Goal: Check status: Check status

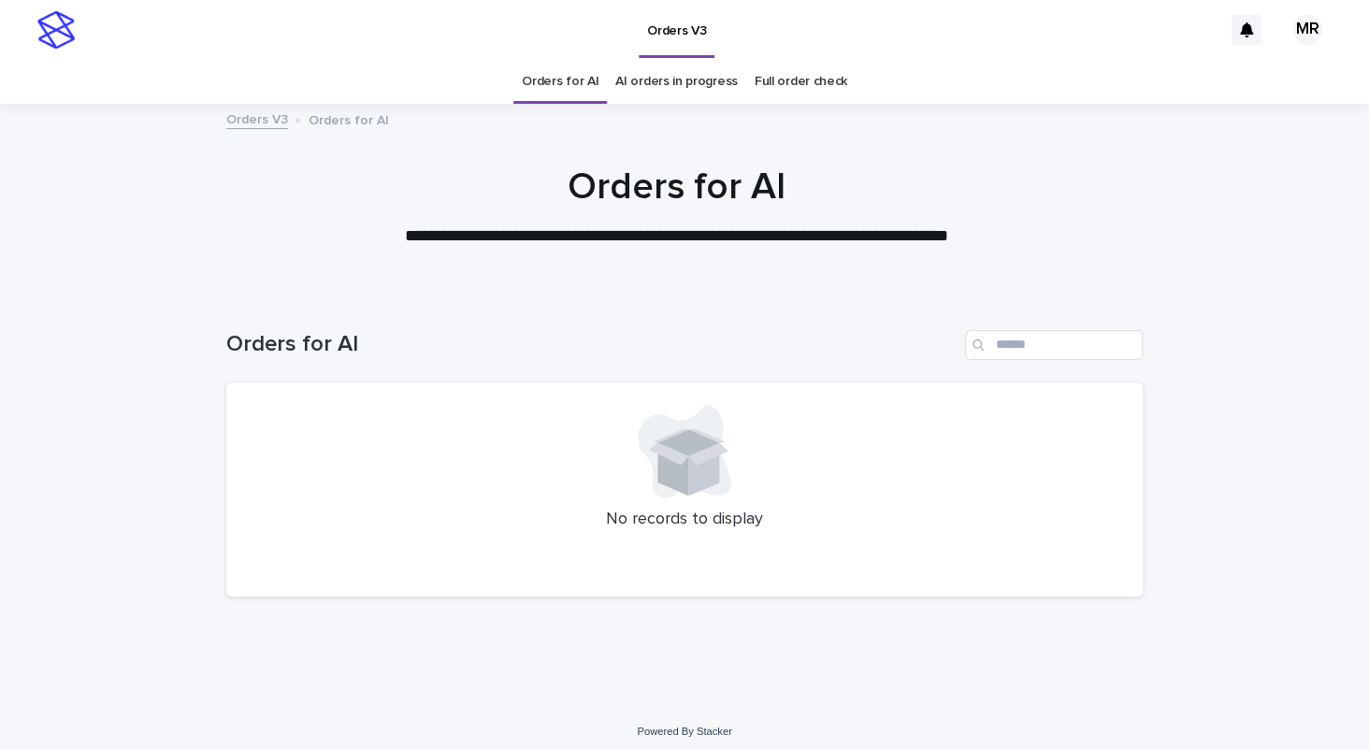
click at [702, 90] on link "AI orders in progress" at bounding box center [676, 82] width 123 height 44
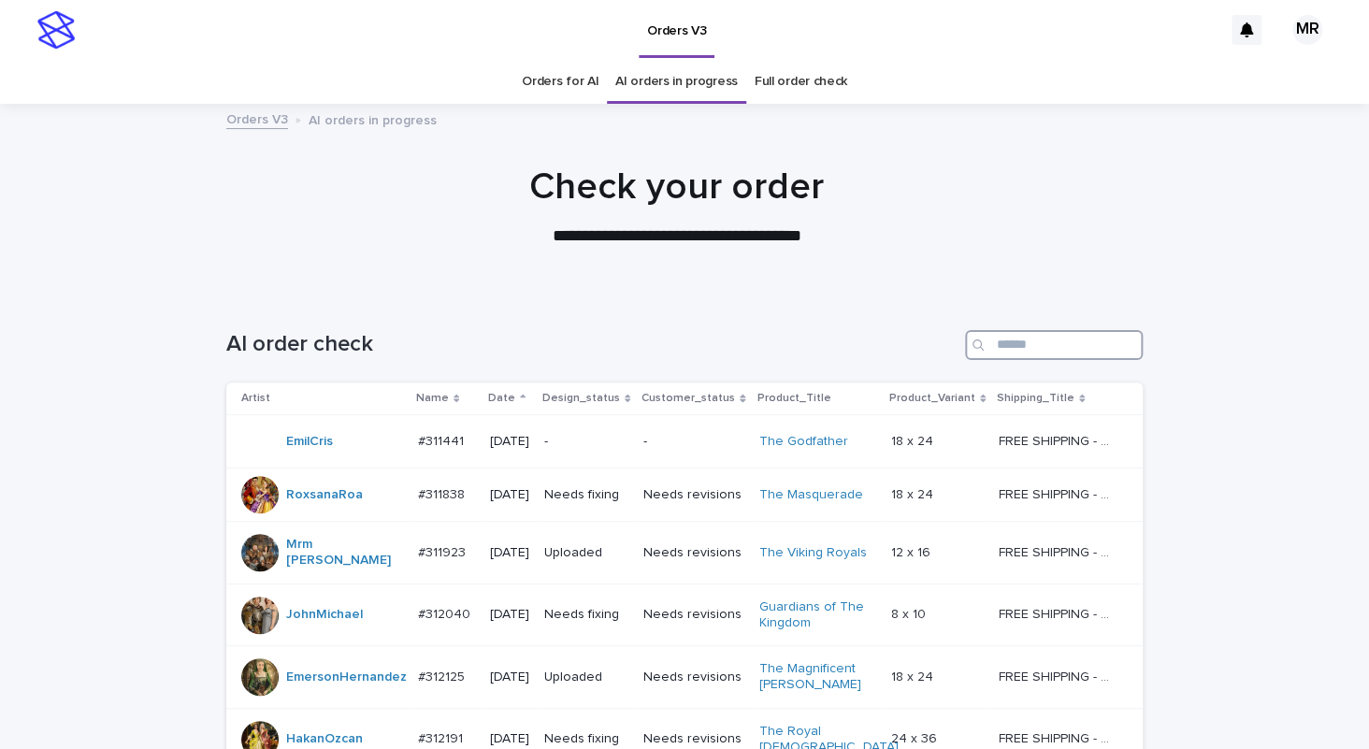
click at [1029, 352] on input "Search" at bounding box center [1054, 345] width 178 height 30
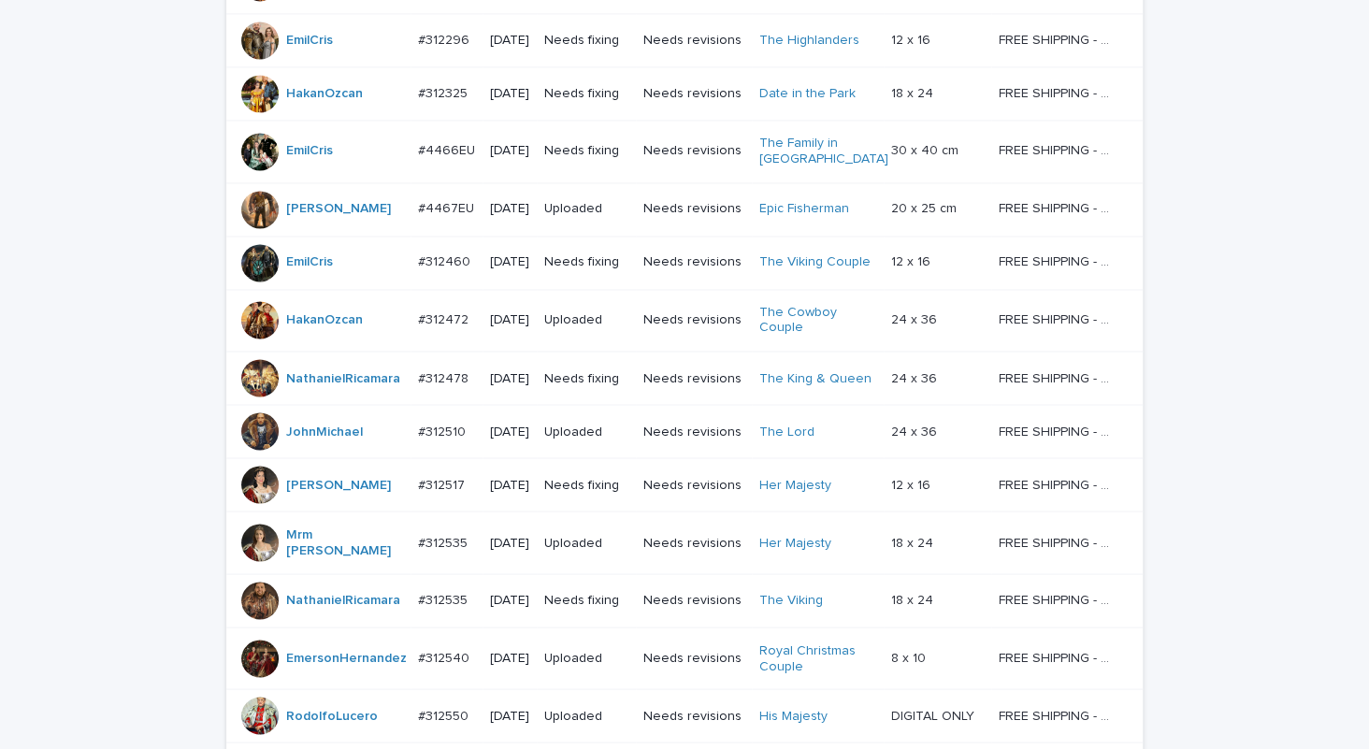
scroll to position [1553, 0]
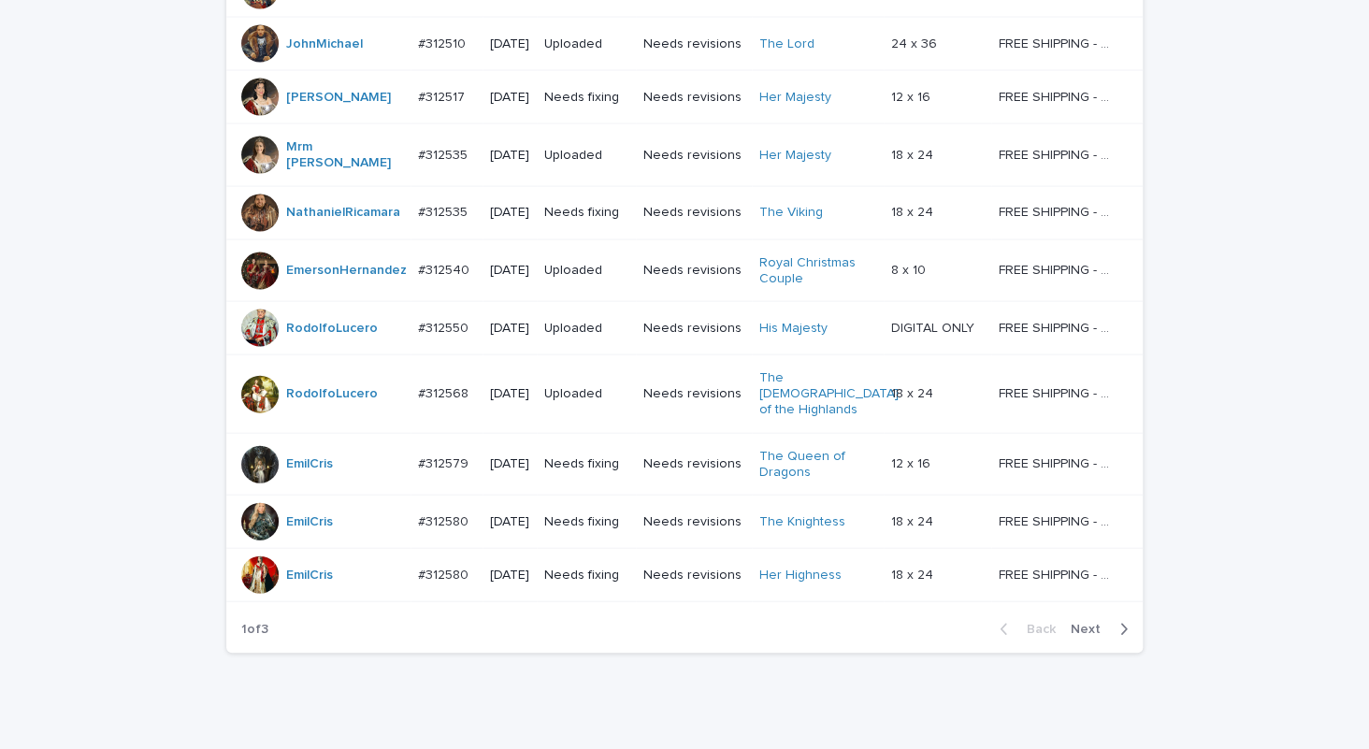
click at [1075, 623] on span "Next" at bounding box center [1091, 629] width 41 height 13
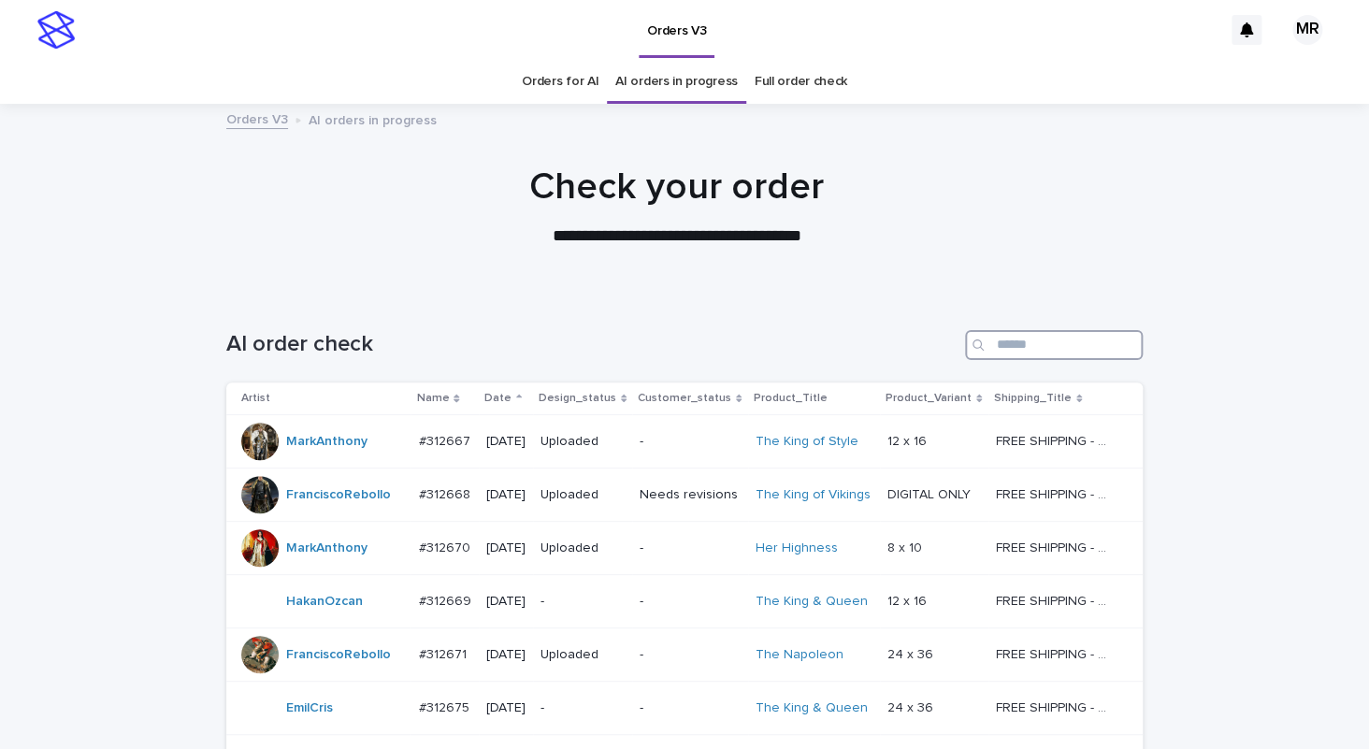
click at [1047, 349] on input "Search" at bounding box center [1054, 345] width 178 height 30
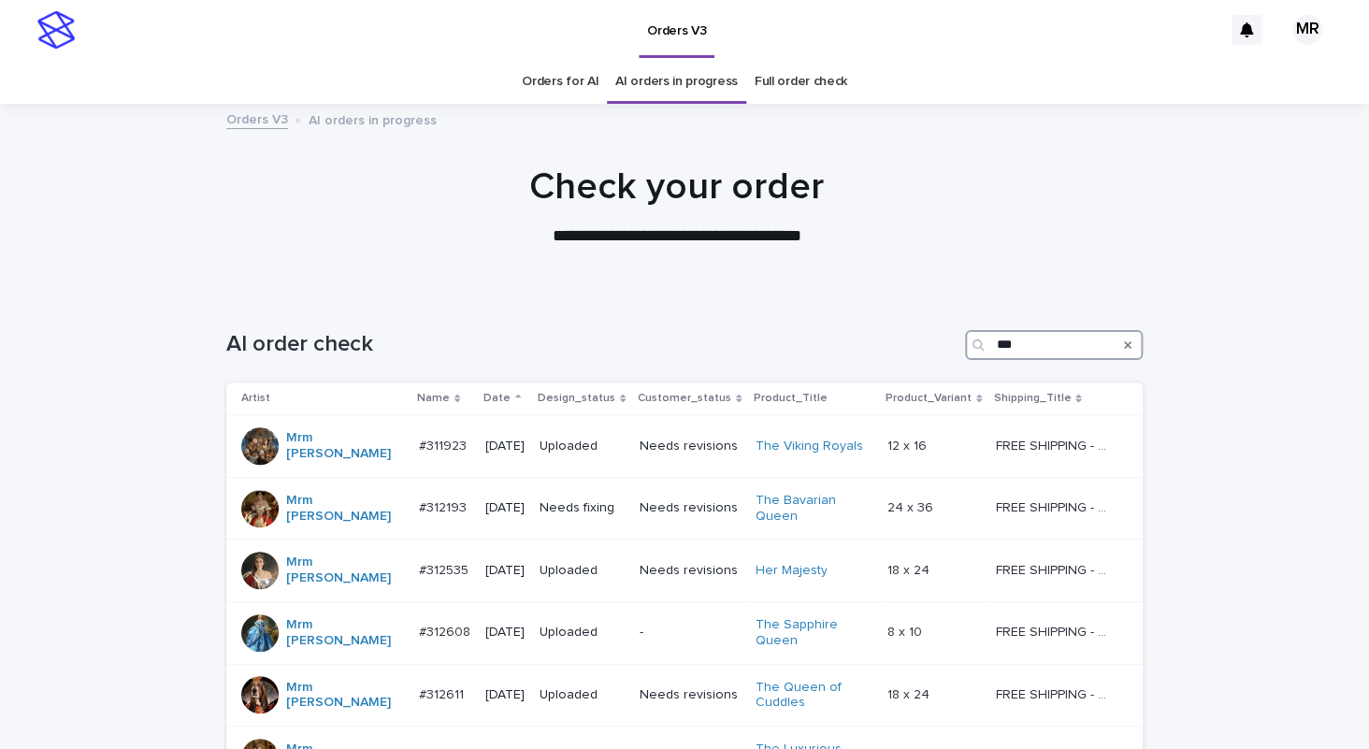
type input "***"
click at [549, 90] on link "Orders for AI" at bounding box center [560, 82] width 77 height 44
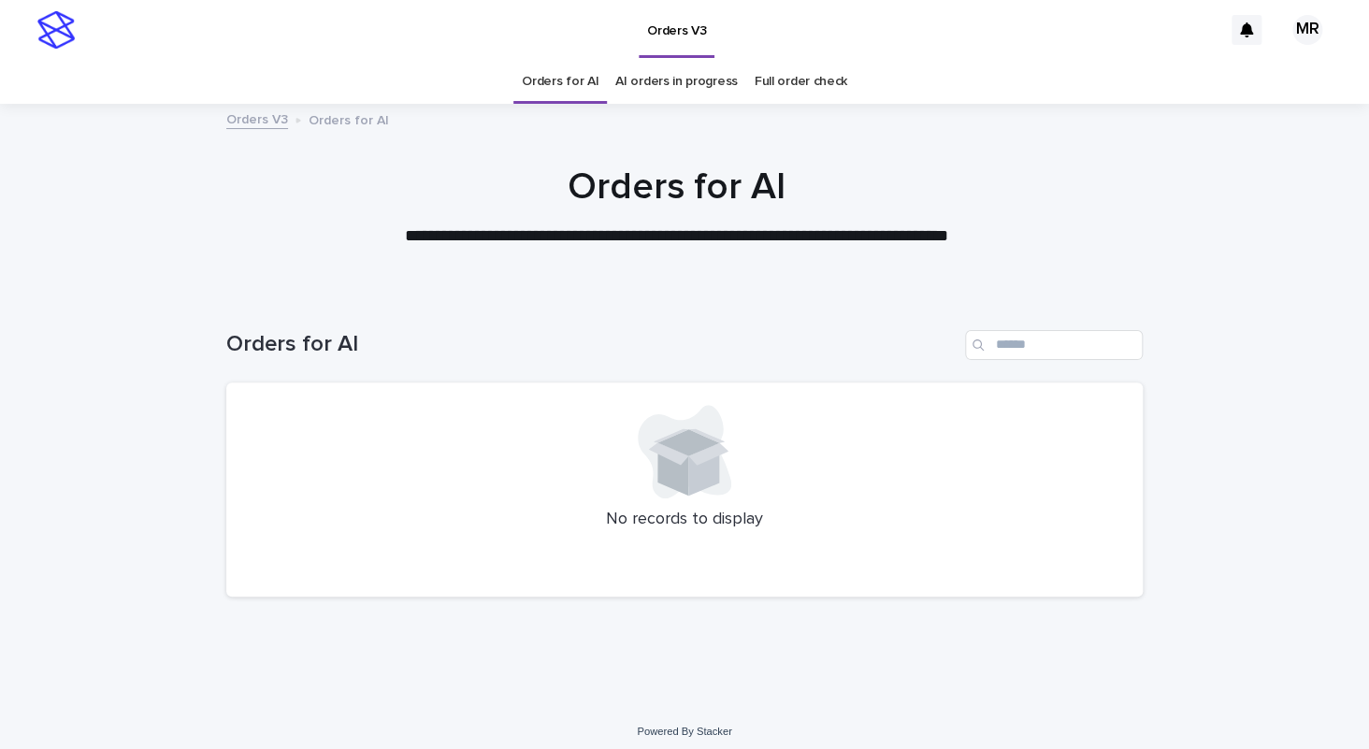
click at [682, 72] on link "AI orders in progress" at bounding box center [676, 82] width 123 height 44
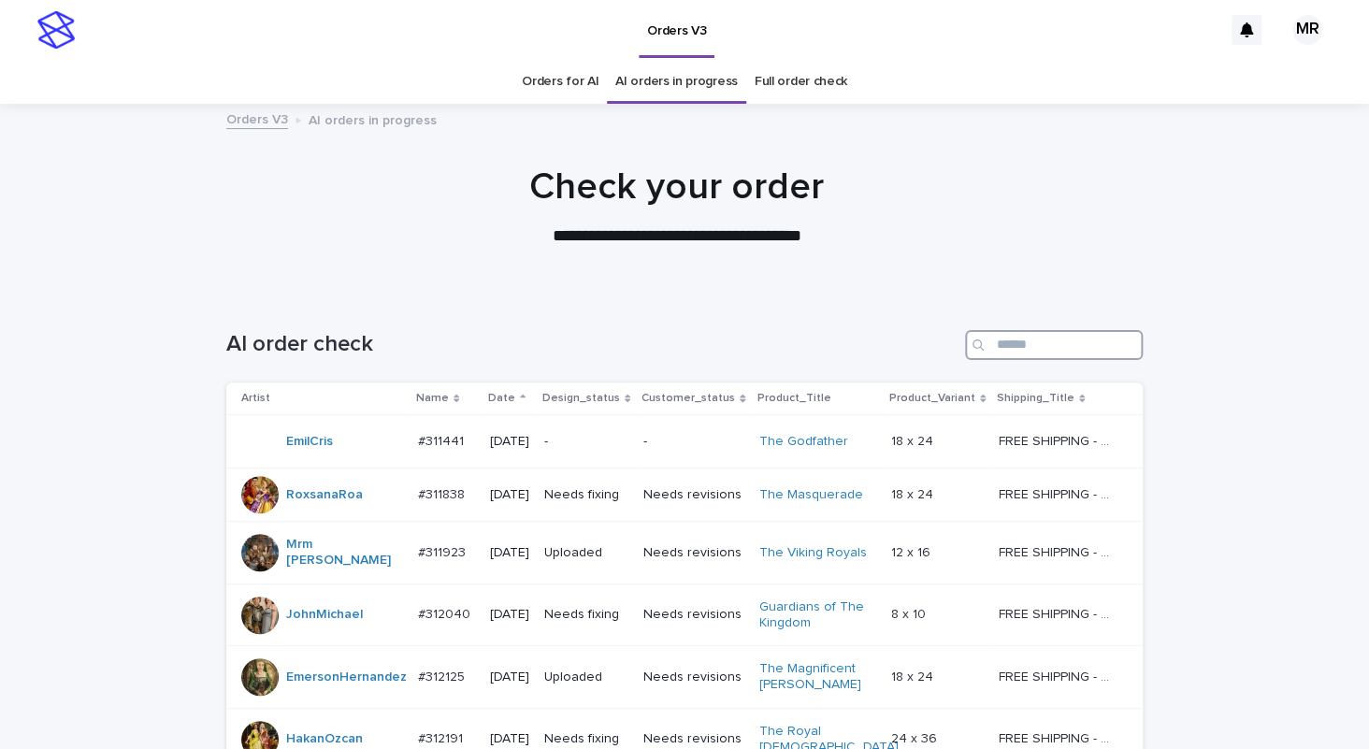
click at [1062, 339] on input "Search" at bounding box center [1054, 345] width 178 height 30
click at [575, 79] on link "Orders for AI" at bounding box center [560, 82] width 77 height 44
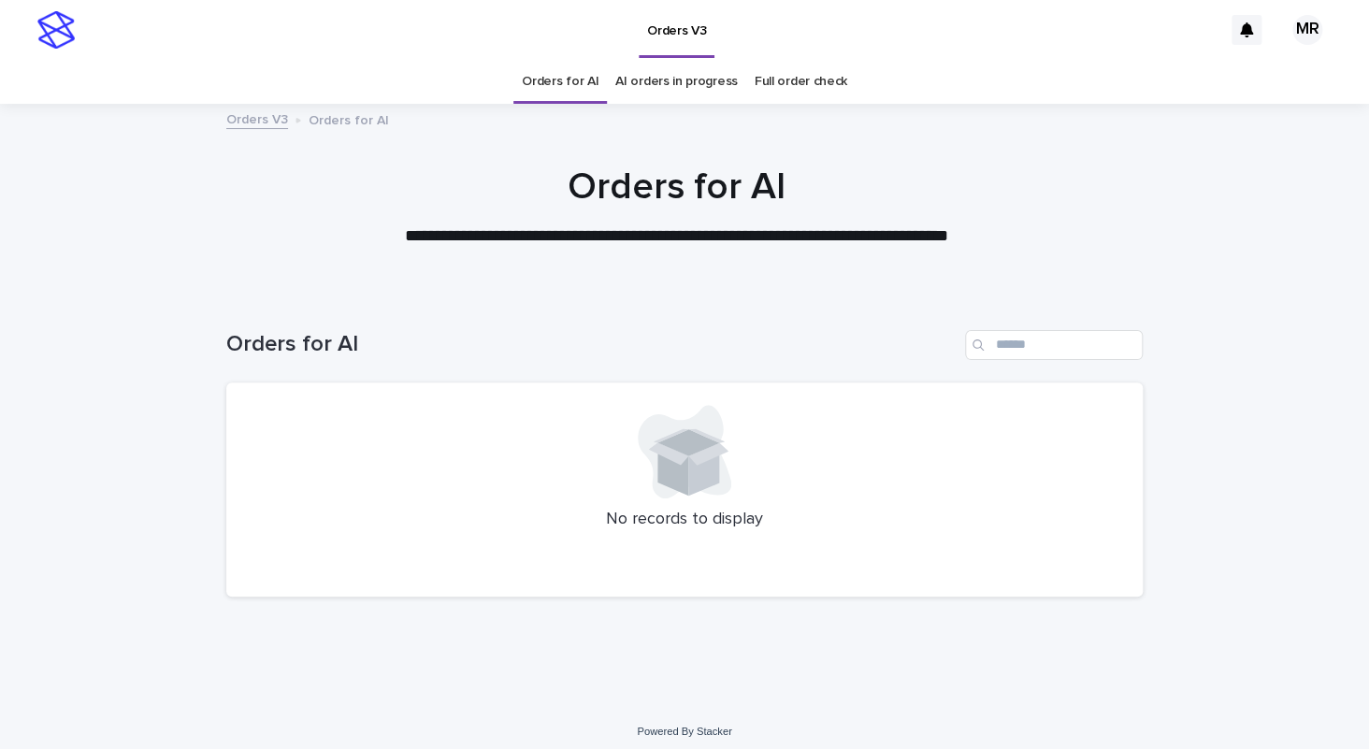
click at [682, 89] on link "AI orders in progress" at bounding box center [676, 82] width 123 height 44
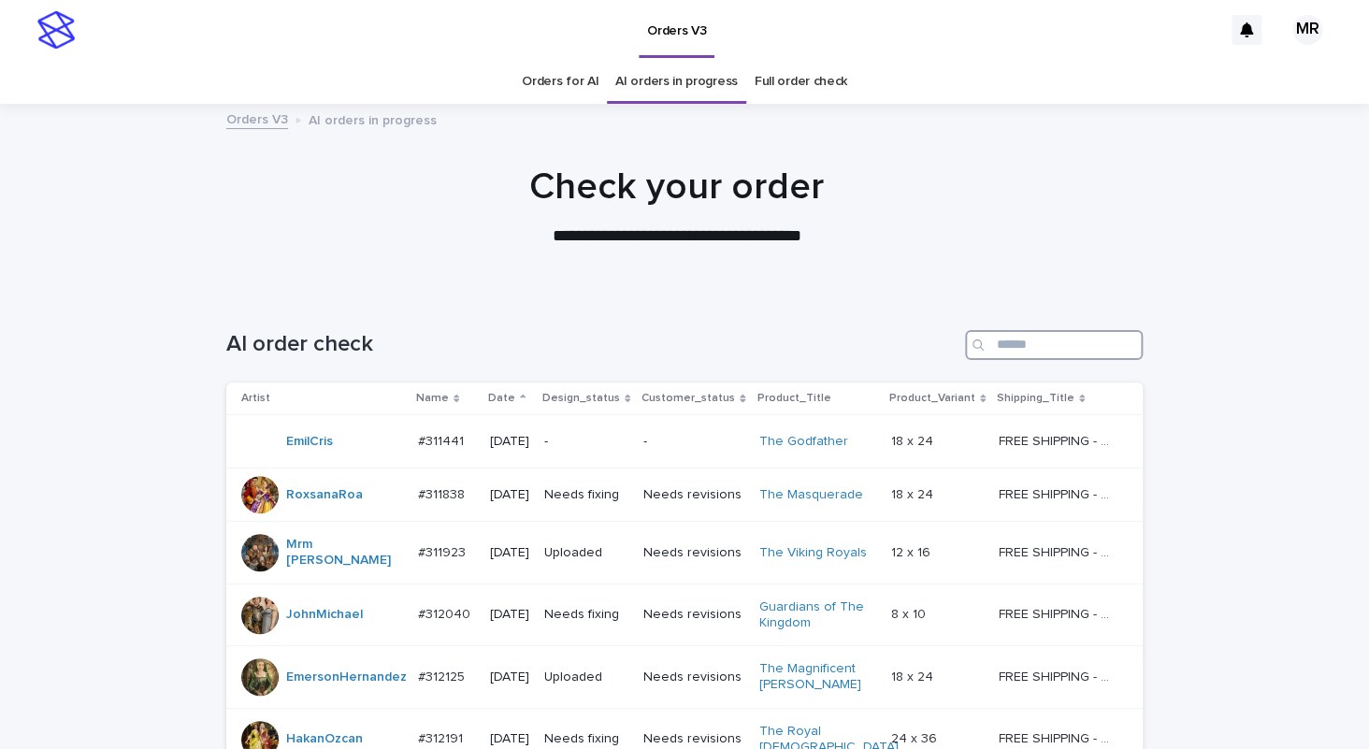
click at [1051, 345] on input "Search" at bounding box center [1054, 345] width 178 height 30
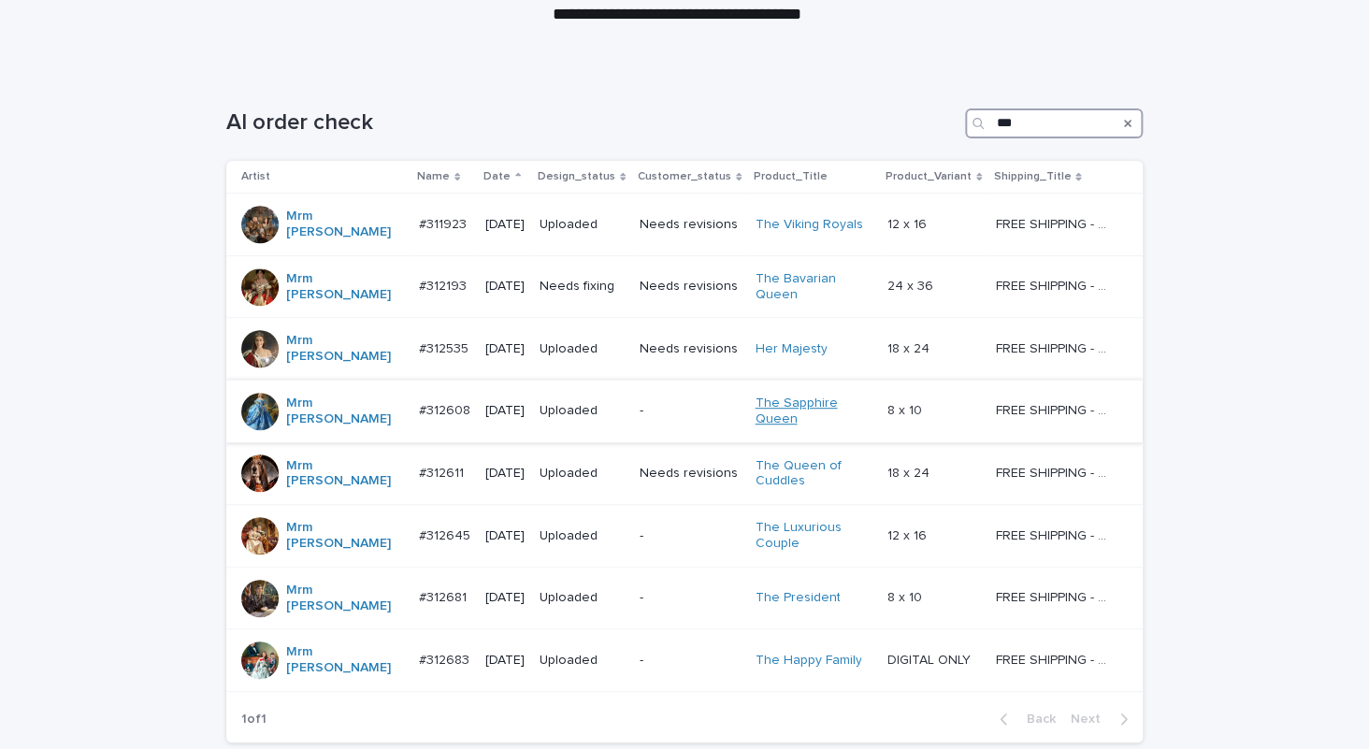
scroll to position [336, 0]
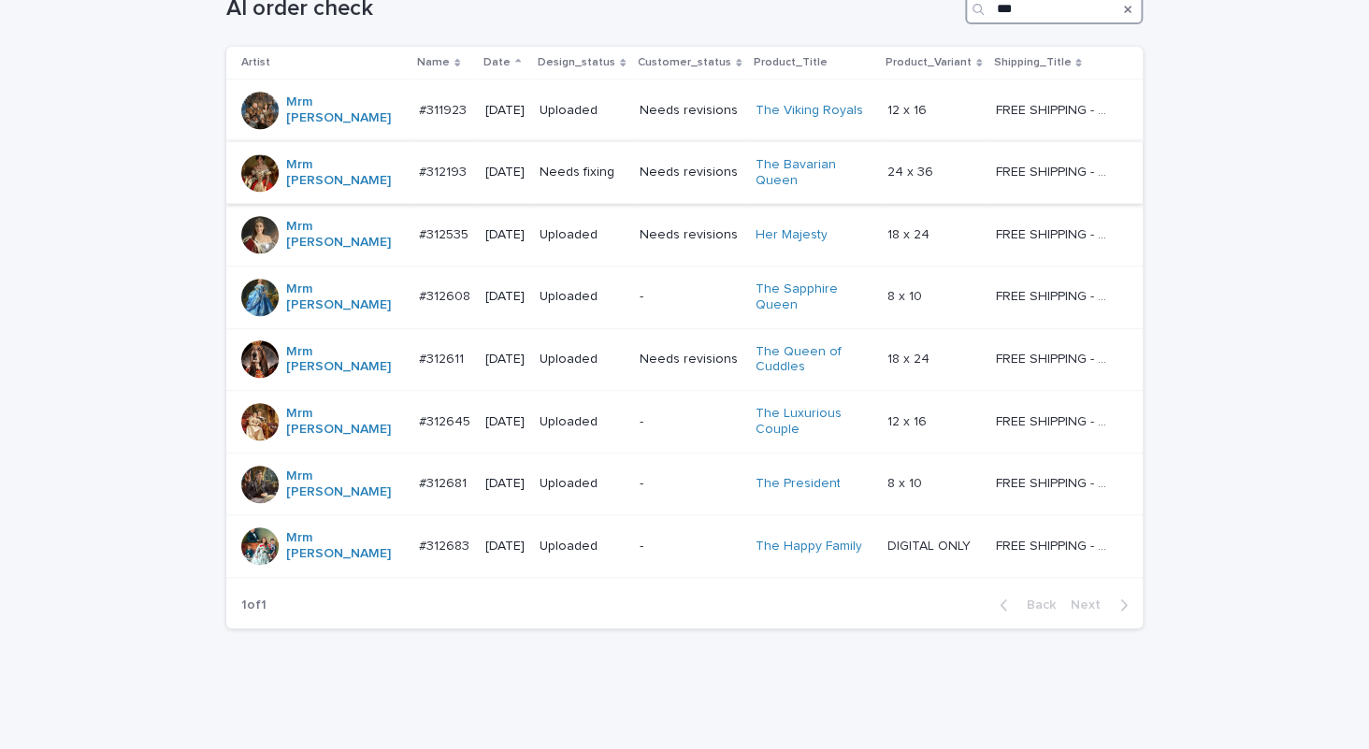
type input "***"
click at [620, 170] on div "Needs fixing" at bounding box center [582, 172] width 85 height 31
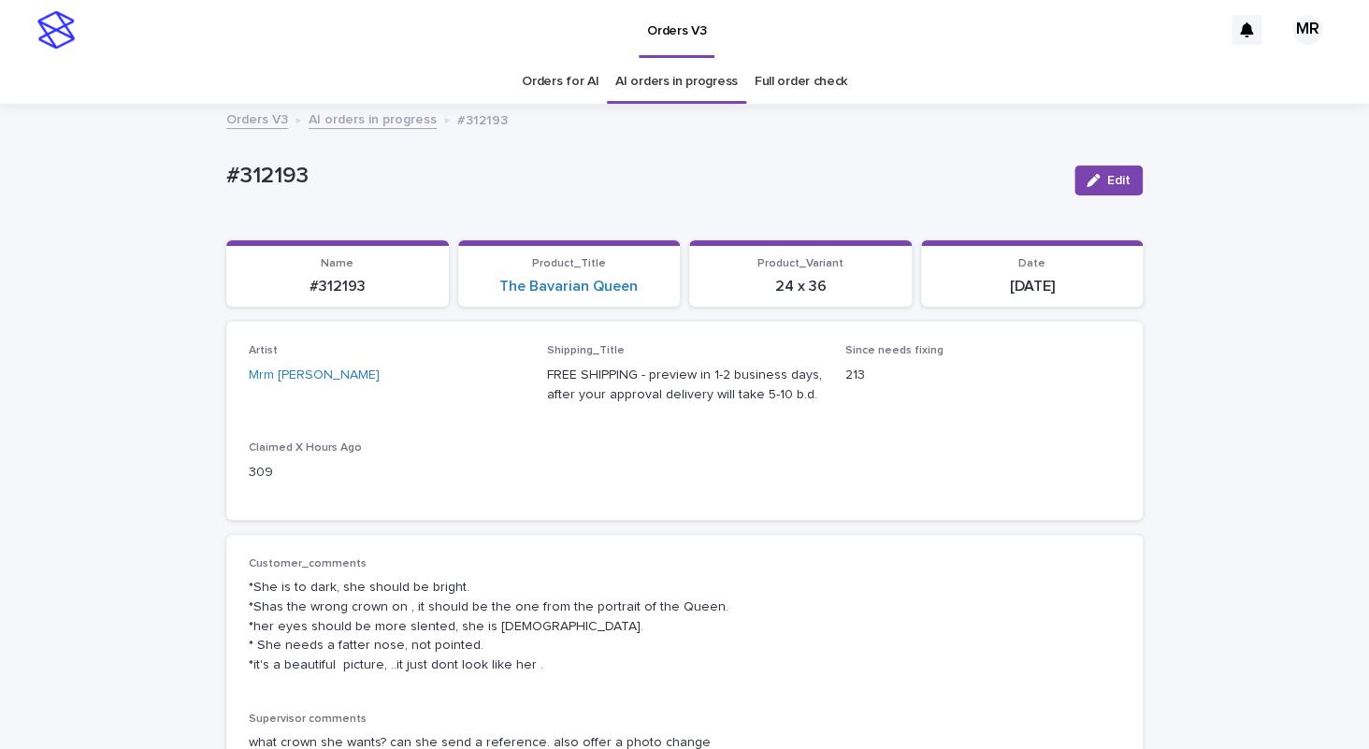
click at [575, 83] on link "Orders for AI" at bounding box center [560, 82] width 77 height 44
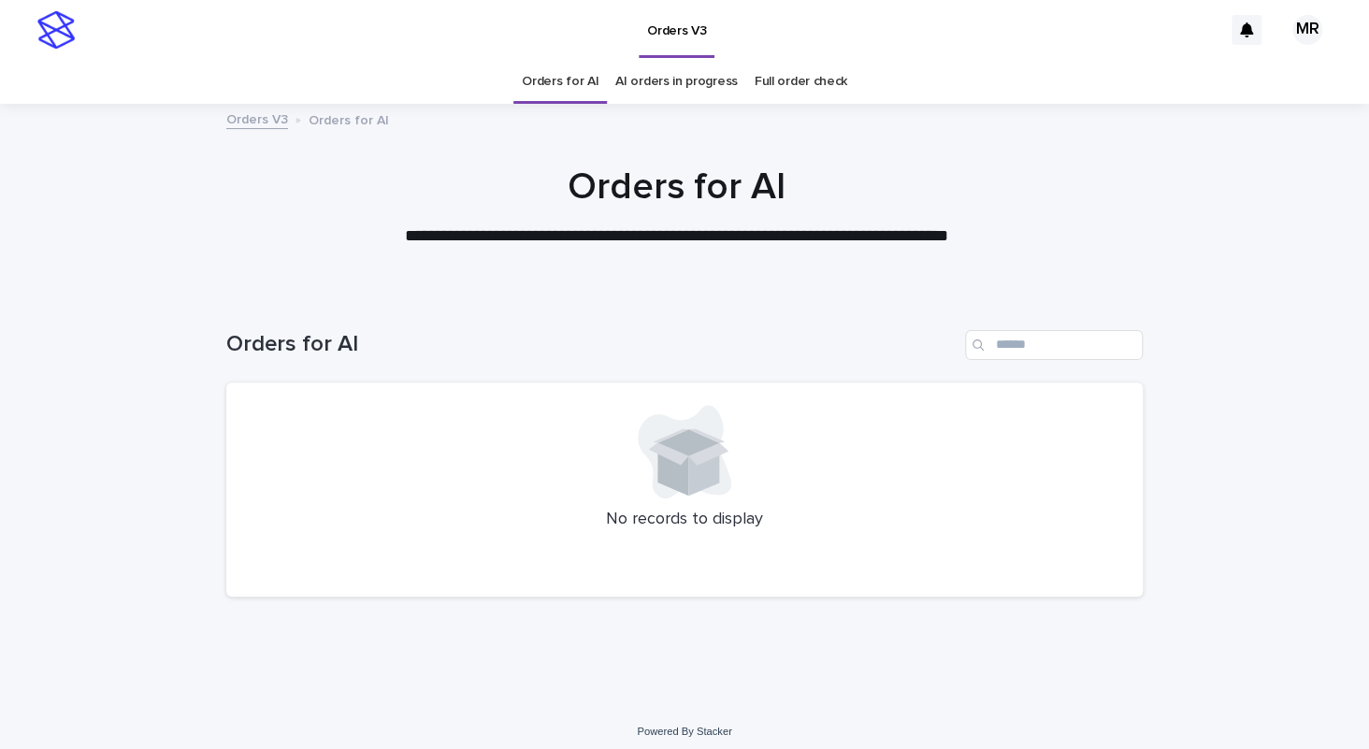
scroll to position [8, 0]
click at [1000, 141] on div at bounding box center [676, 198] width 1353 height 187
click at [1006, 37] on div "Orders V3" at bounding box center [653, 30] width 1138 height 60
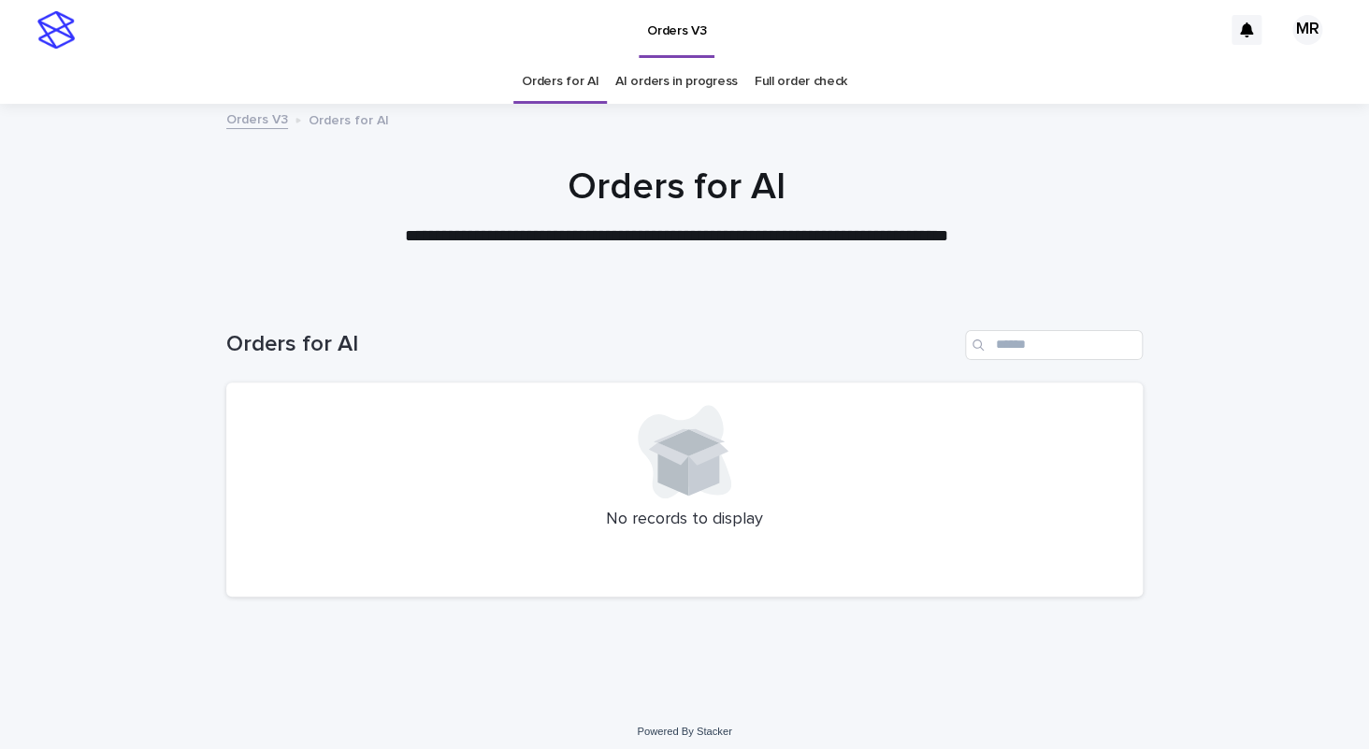
click at [898, 55] on div "Orders V3" at bounding box center [653, 30] width 1138 height 60
click at [108, 63] on div "Orders for AI AI orders in progress Full order check" at bounding box center [684, 82] width 1369 height 44
click at [646, 83] on link "AI orders in progress" at bounding box center [676, 82] width 123 height 44
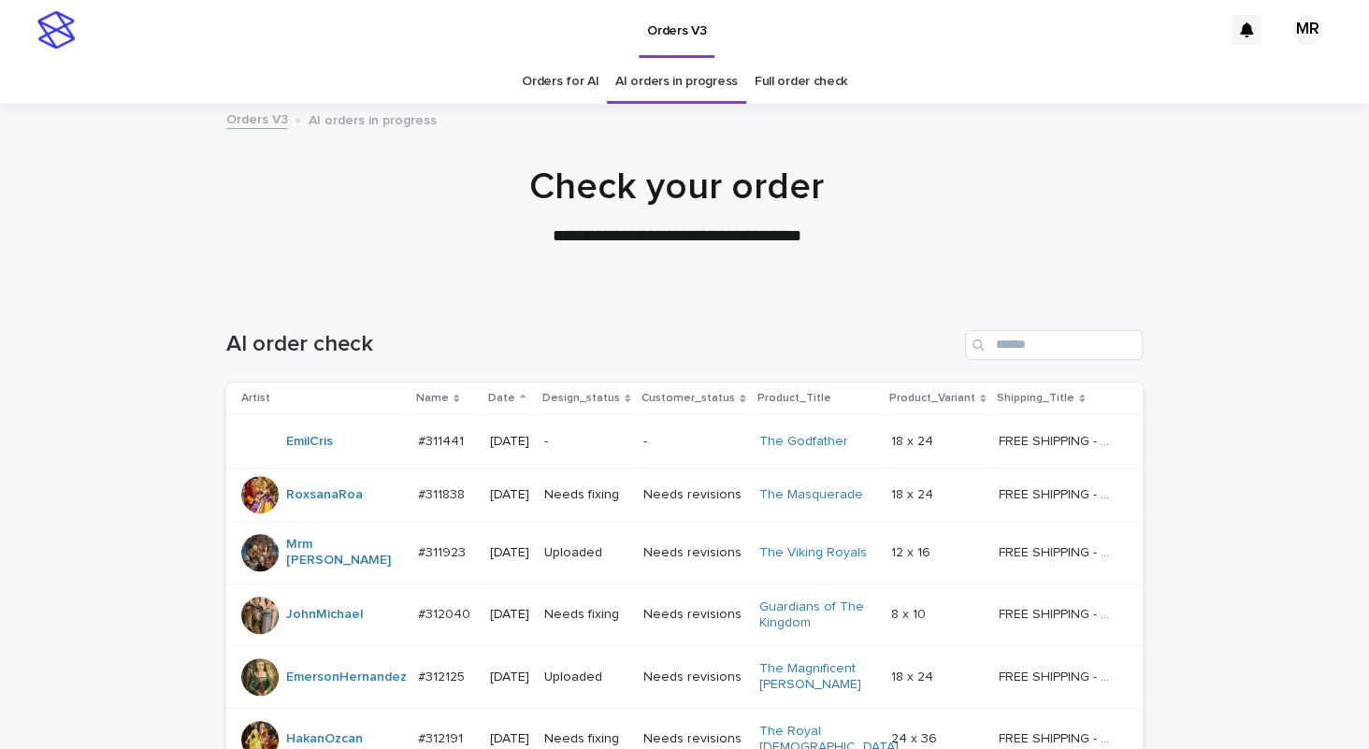
click at [586, 81] on link "Orders for AI" at bounding box center [560, 82] width 77 height 44
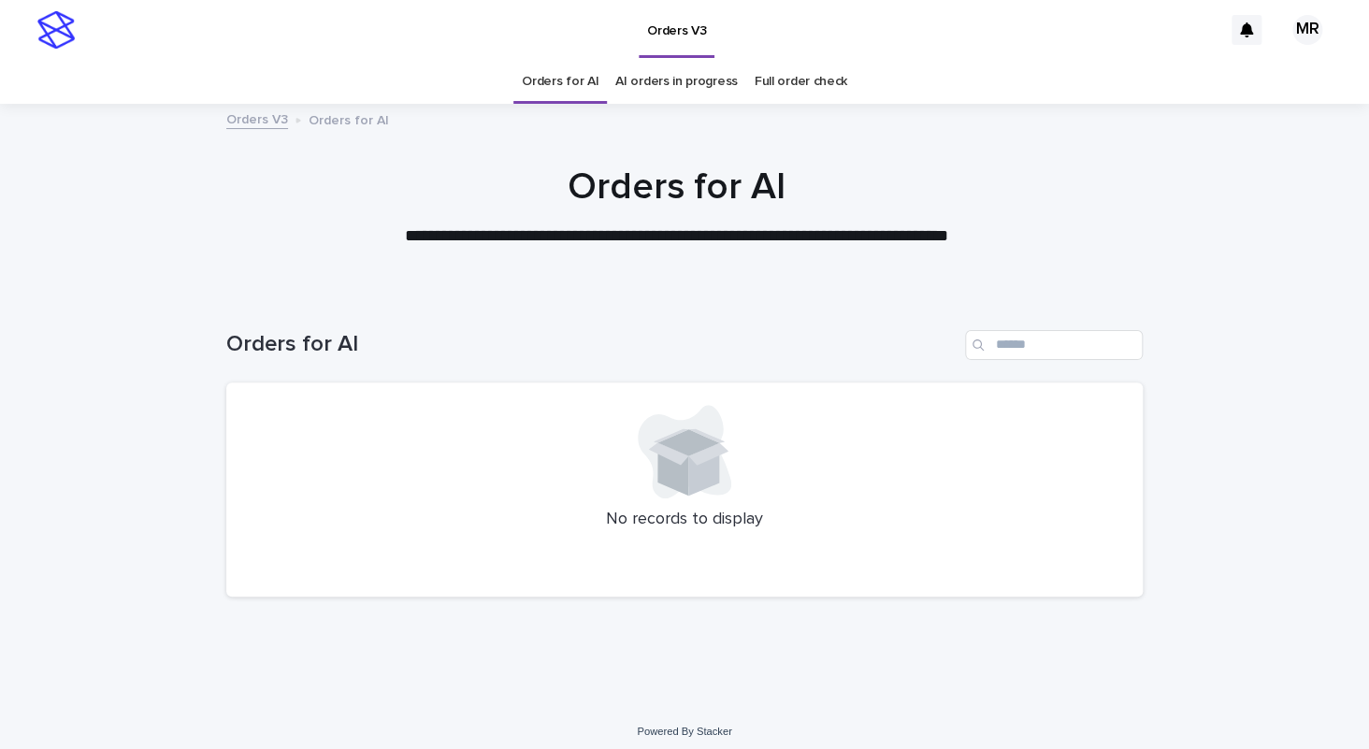
click at [300, 192] on h1 "Orders for AI" at bounding box center [677, 187] width 917 height 45
click at [320, 35] on div "Orders V3" at bounding box center [653, 30] width 1138 height 60
click at [260, 75] on div "Orders for AI AI orders in progress Full order check" at bounding box center [684, 82] width 1369 height 44
